Goal: Transaction & Acquisition: Subscribe to service/newsletter

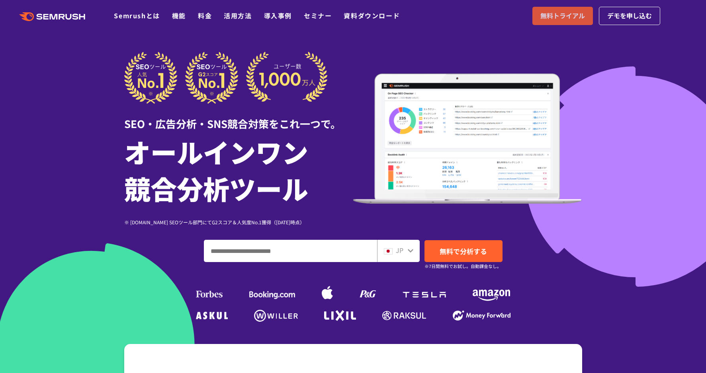
click at [562, 11] on span "無料トライアル" at bounding box center [562, 16] width 45 height 10
click at [206, 15] on link "料金" at bounding box center [205, 16] width 14 height 10
